Goal: Task Accomplishment & Management: Use online tool/utility

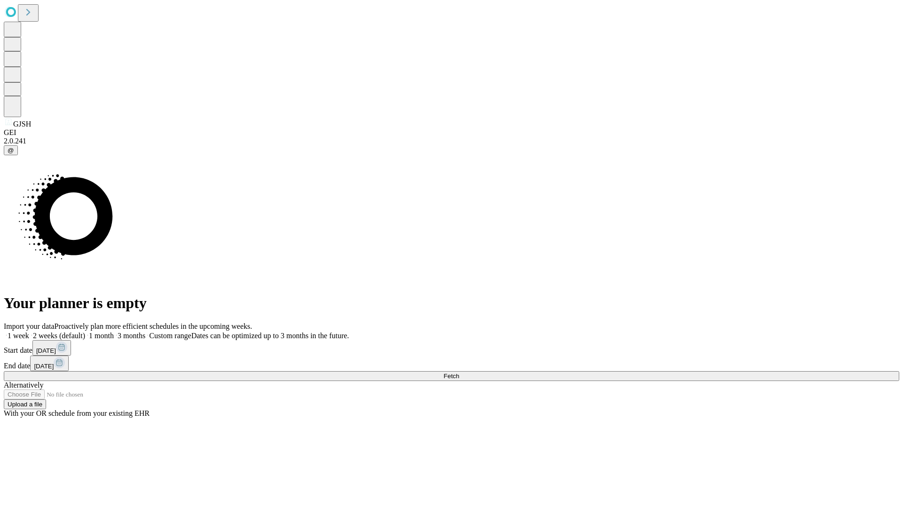
click at [85, 331] on label "2 weeks (default)" at bounding box center [57, 335] width 56 height 8
click at [459, 372] on span "Fetch" at bounding box center [451, 375] width 16 height 7
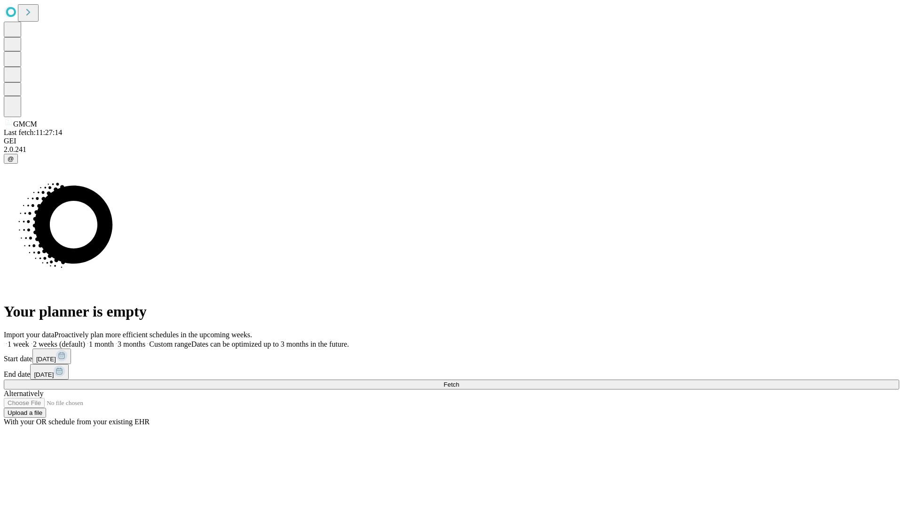
click at [85, 340] on label "2 weeks (default)" at bounding box center [57, 344] width 56 height 8
click at [459, 381] on span "Fetch" at bounding box center [451, 384] width 16 height 7
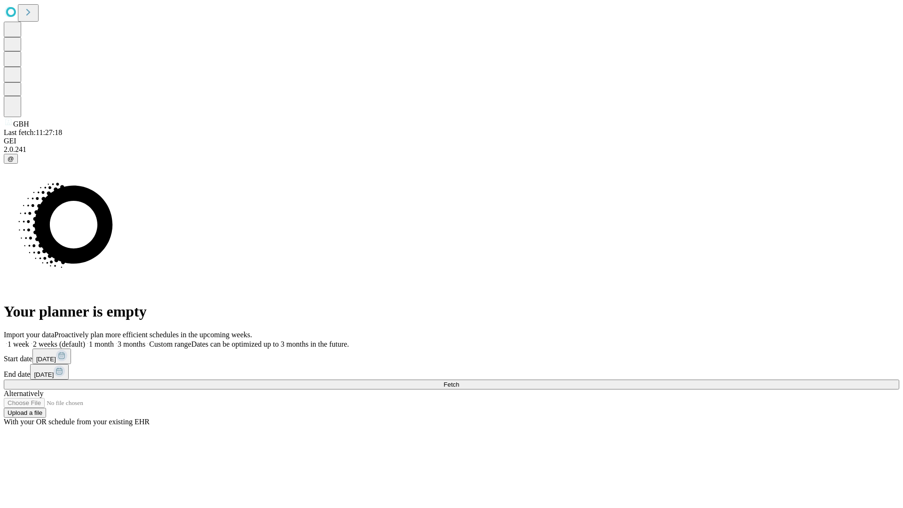
click at [85, 340] on label "2 weeks (default)" at bounding box center [57, 344] width 56 height 8
click at [459, 381] on span "Fetch" at bounding box center [451, 384] width 16 height 7
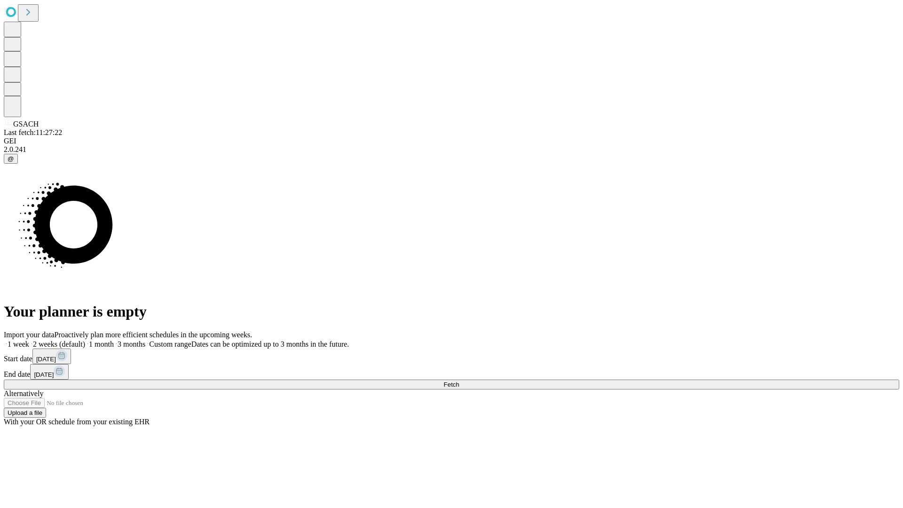
click at [85, 340] on label "2 weeks (default)" at bounding box center [57, 344] width 56 height 8
click at [459, 381] on span "Fetch" at bounding box center [451, 384] width 16 height 7
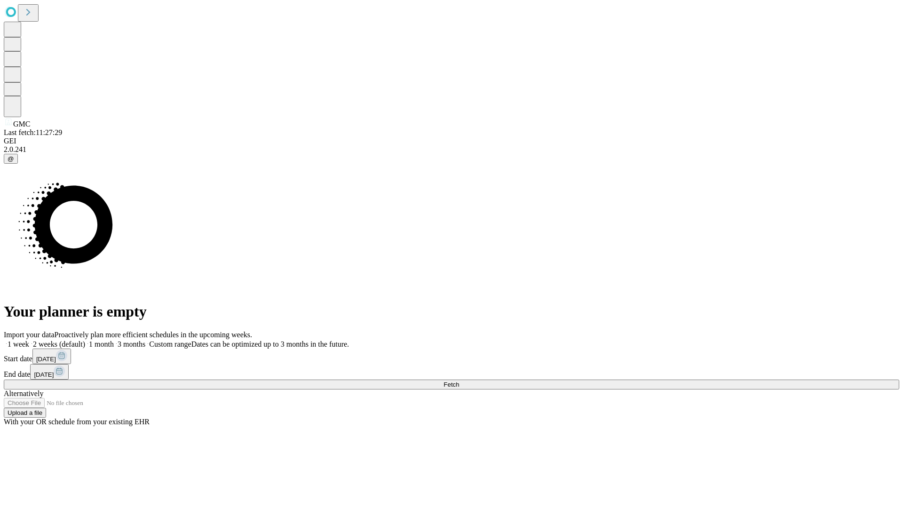
click at [85, 340] on label "2 weeks (default)" at bounding box center [57, 344] width 56 height 8
click at [459, 381] on span "Fetch" at bounding box center [451, 384] width 16 height 7
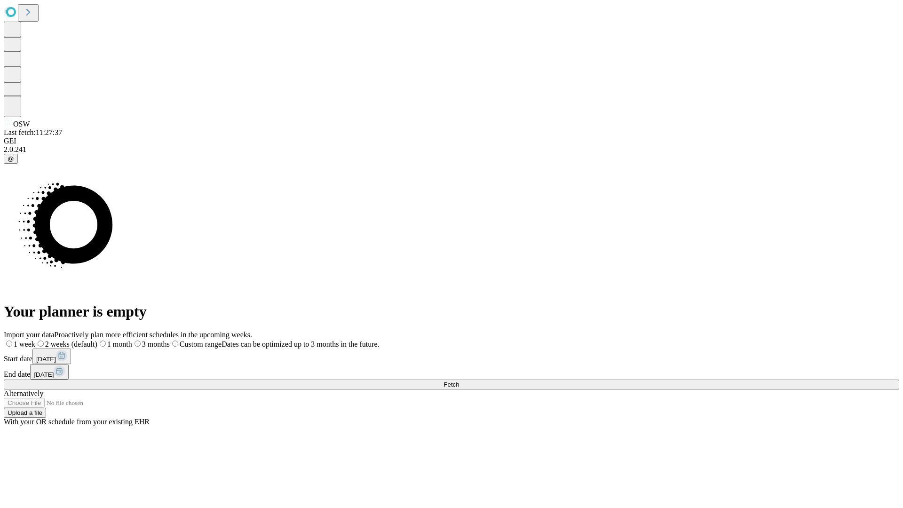
click at [97, 340] on label "2 weeks (default)" at bounding box center [66, 344] width 62 height 8
click at [459, 381] on span "Fetch" at bounding box center [451, 384] width 16 height 7
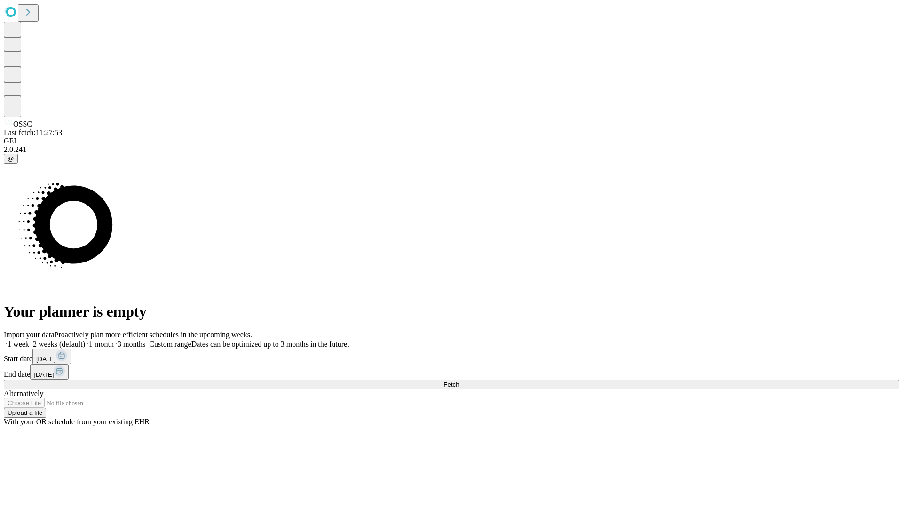
click at [85, 340] on label "2 weeks (default)" at bounding box center [57, 344] width 56 height 8
click at [459, 381] on span "Fetch" at bounding box center [451, 384] width 16 height 7
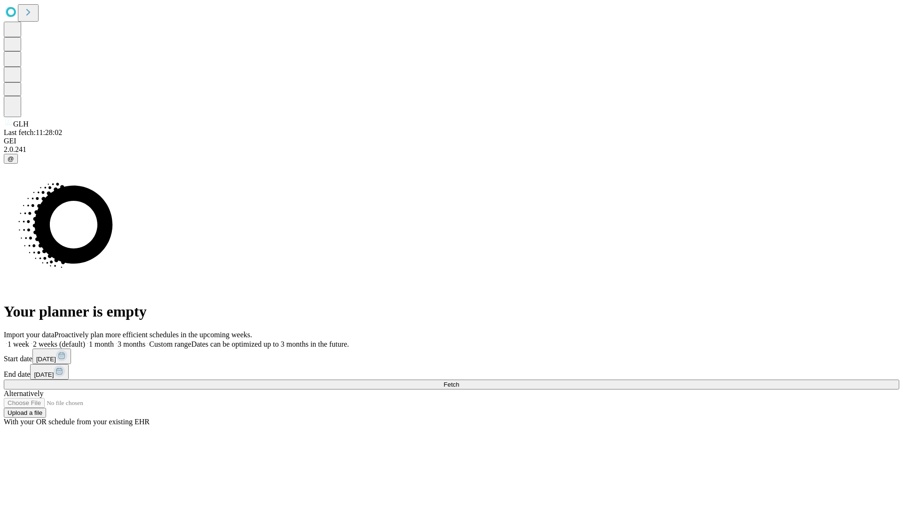
click at [85, 340] on label "2 weeks (default)" at bounding box center [57, 344] width 56 height 8
click at [459, 381] on span "Fetch" at bounding box center [451, 384] width 16 height 7
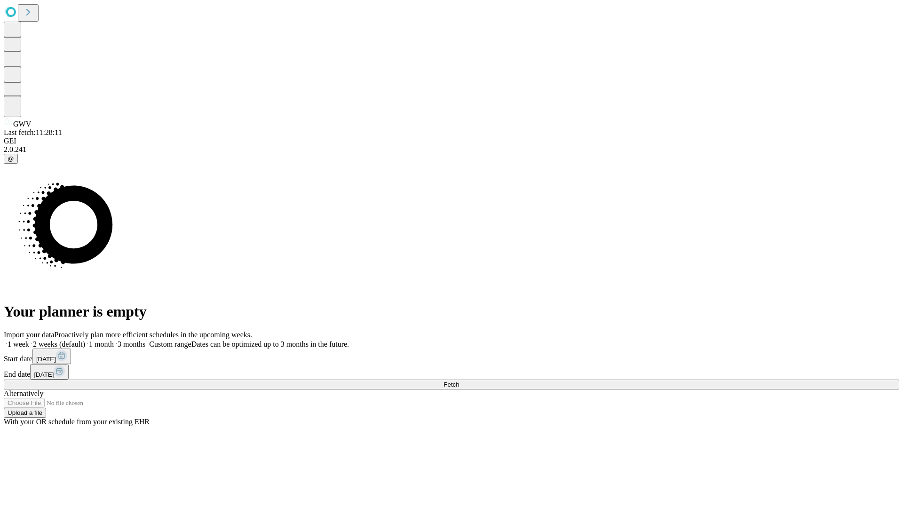
click at [85, 340] on label "2 weeks (default)" at bounding box center [57, 344] width 56 height 8
click at [459, 381] on span "Fetch" at bounding box center [451, 384] width 16 height 7
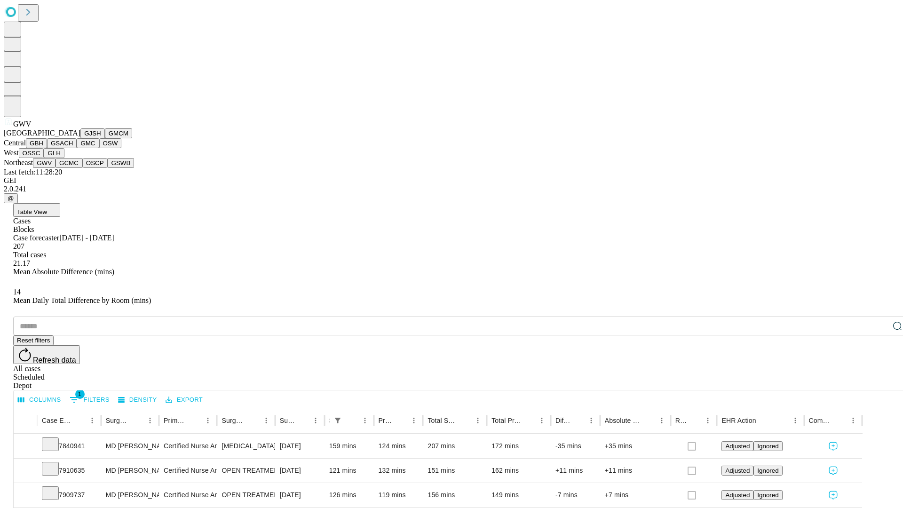
click at [73, 168] on button "GCMC" at bounding box center [68, 163] width 27 height 10
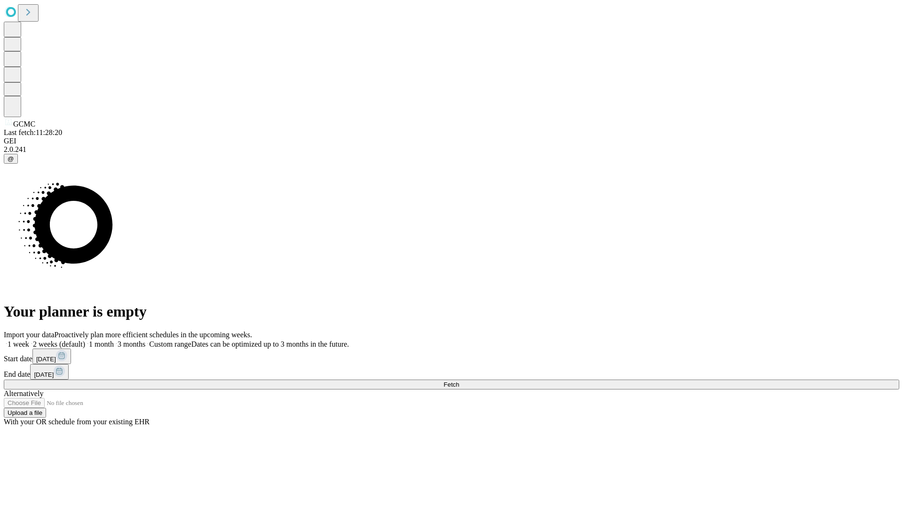
click at [85, 340] on label "2 weeks (default)" at bounding box center [57, 344] width 56 height 8
click at [459, 381] on span "Fetch" at bounding box center [451, 384] width 16 height 7
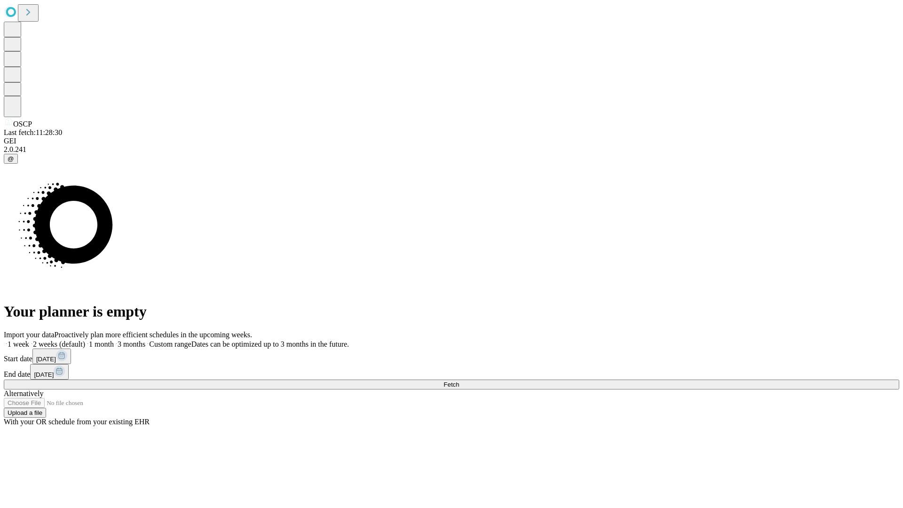
click at [85, 340] on label "2 weeks (default)" at bounding box center [57, 344] width 56 height 8
click at [459, 381] on span "Fetch" at bounding box center [451, 384] width 16 height 7
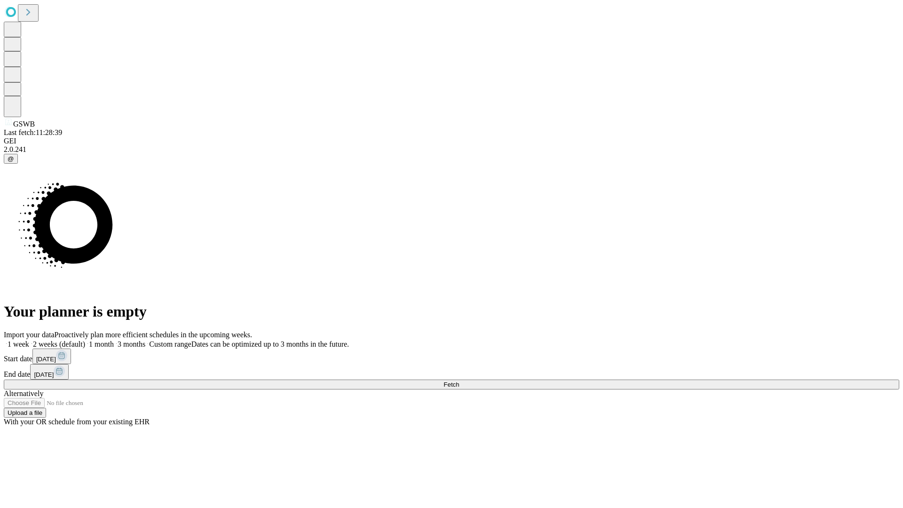
click at [85, 340] on label "2 weeks (default)" at bounding box center [57, 344] width 56 height 8
click at [459, 381] on span "Fetch" at bounding box center [451, 384] width 16 height 7
